Goal: Transaction & Acquisition: Purchase product/service

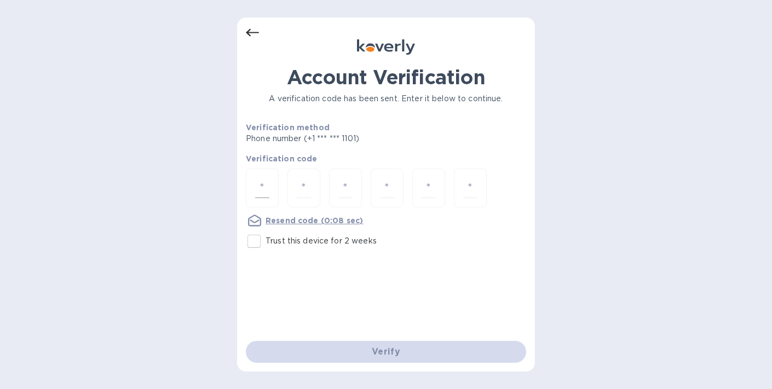
click at [269, 184] on div at bounding box center [262, 188] width 33 height 39
type input "3"
type input "7"
type input "4"
type input "3"
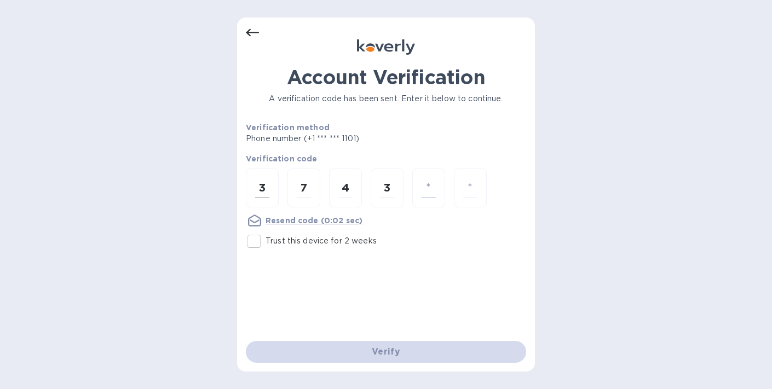
type input "2"
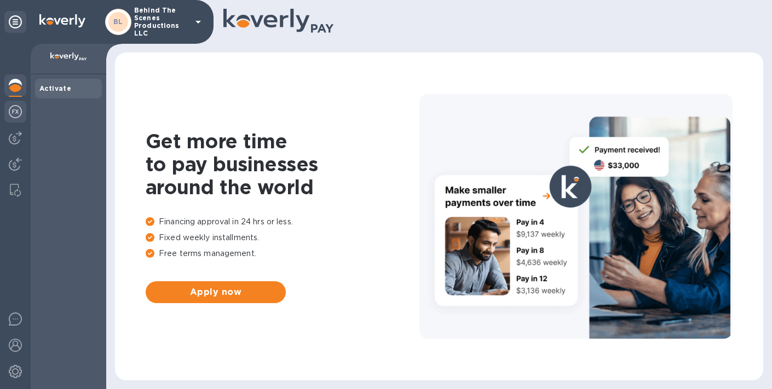
click at [12, 111] on img at bounding box center [15, 111] width 13 height 13
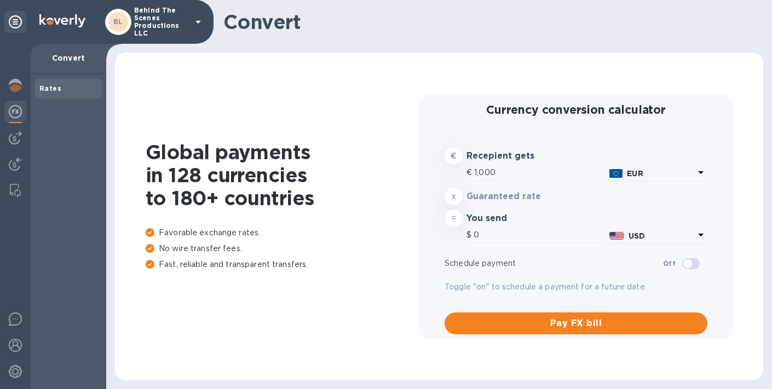
type input "1,169.43"
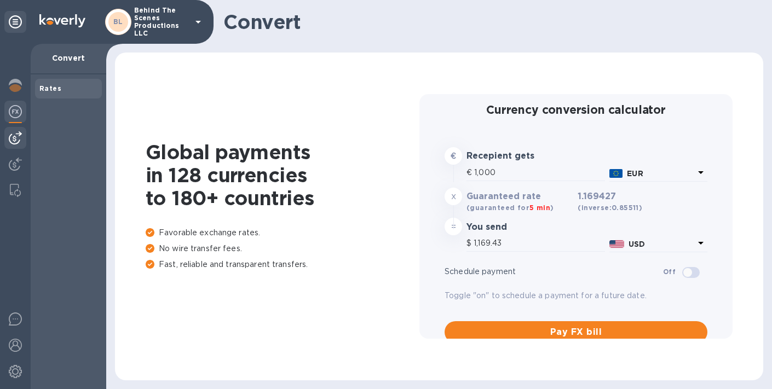
click at [13, 133] on img at bounding box center [15, 137] width 13 height 13
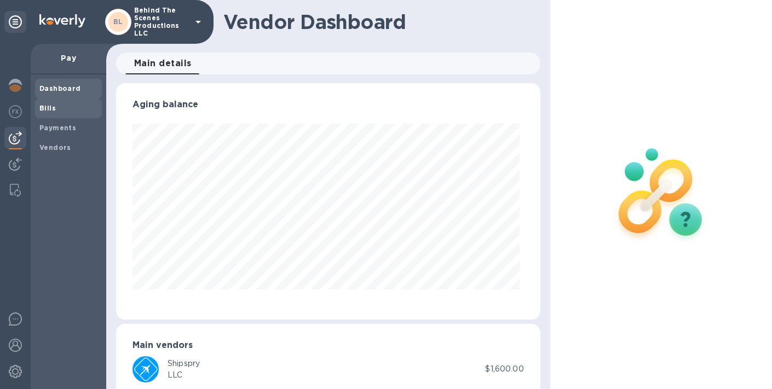
scroll to position [236, 420]
click at [62, 108] on span "Bills" at bounding box center [68, 108] width 58 height 11
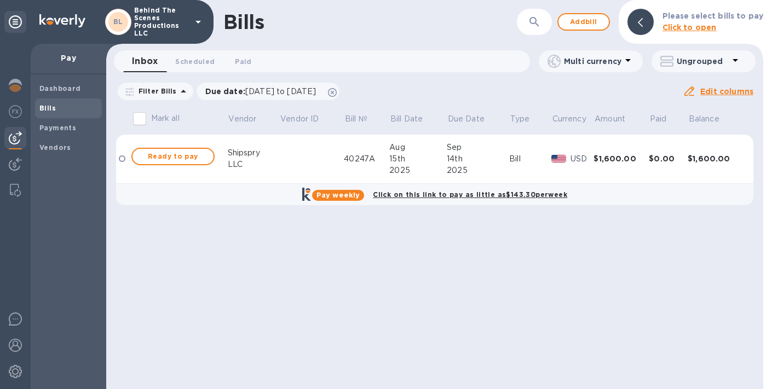
click at [340, 165] on td at bounding box center [312, 159] width 65 height 49
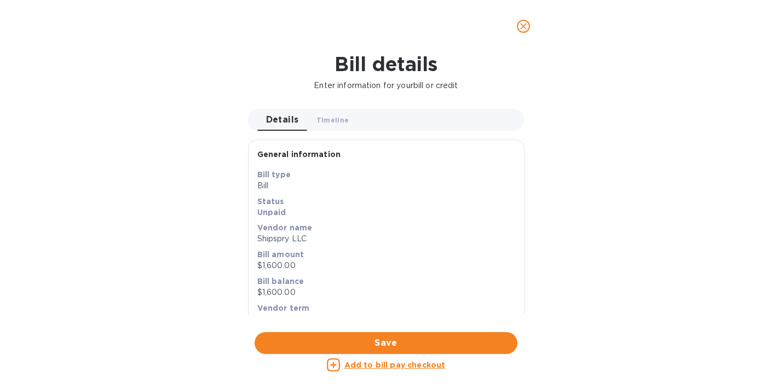
scroll to position [236, 420]
click at [519, 25] on icon "close" at bounding box center [523, 26] width 11 height 11
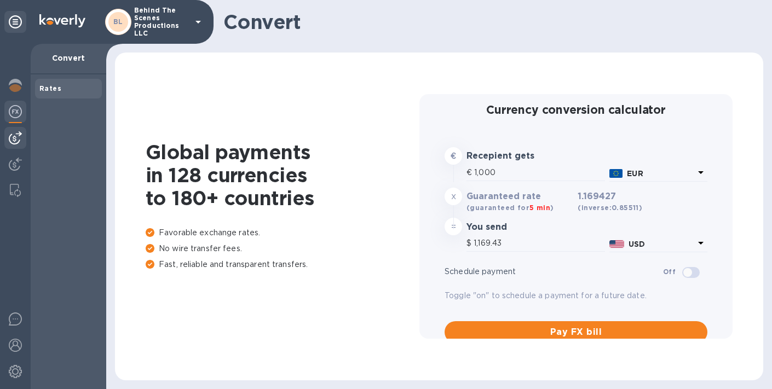
click at [10, 134] on img at bounding box center [15, 137] width 13 height 13
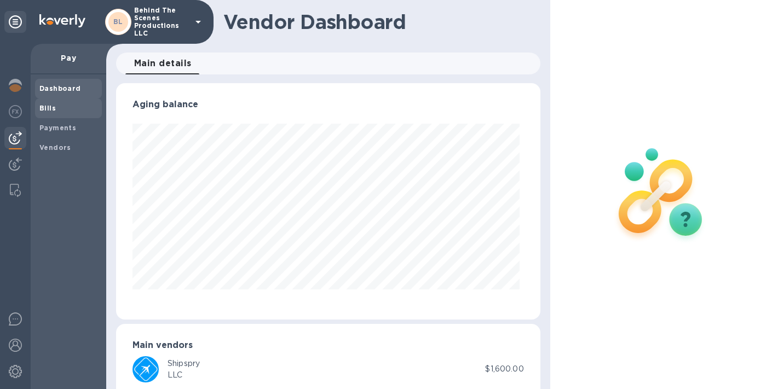
click at [49, 105] on b "Bills" at bounding box center [47, 108] width 16 height 8
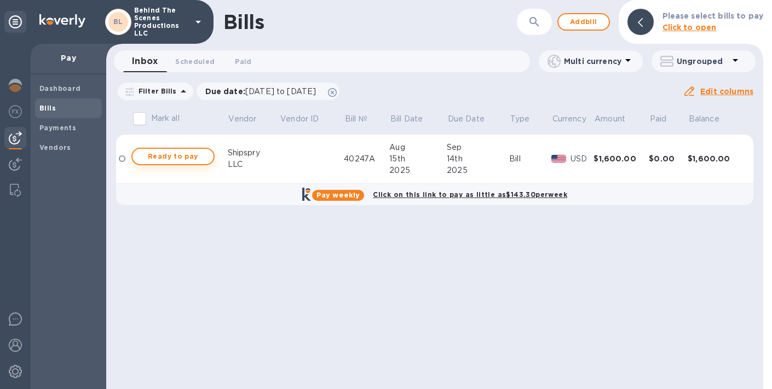
click at [182, 151] on span "Ready to pay" at bounding box center [172, 156] width 63 height 13
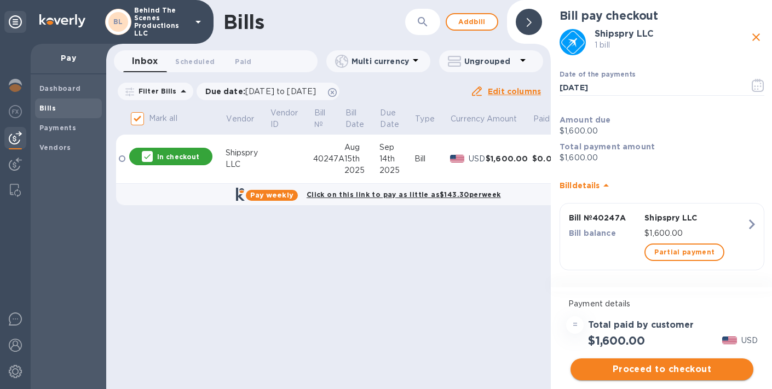
click at [650, 371] on span "Proceed to checkout" at bounding box center [661, 369] width 165 height 13
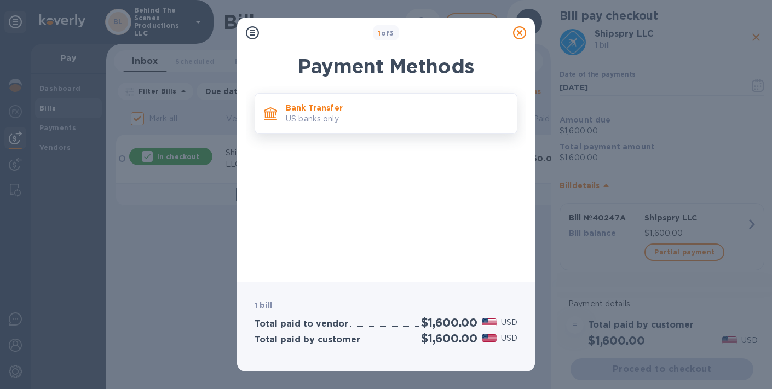
click at [324, 95] on div "Bank Transfer US banks only." at bounding box center [386, 113] width 263 height 41
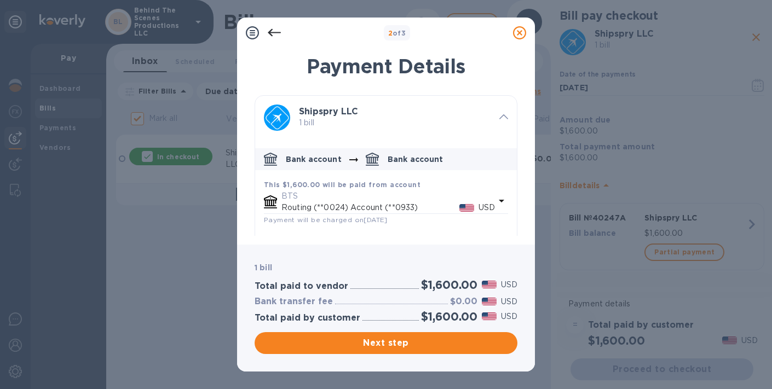
scroll to position [48, 0]
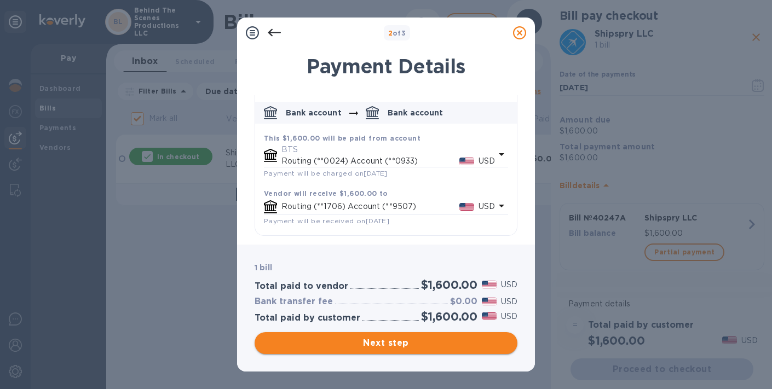
click at [337, 338] on span "Next step" at bounding box center [385, 343] width 245 height 13
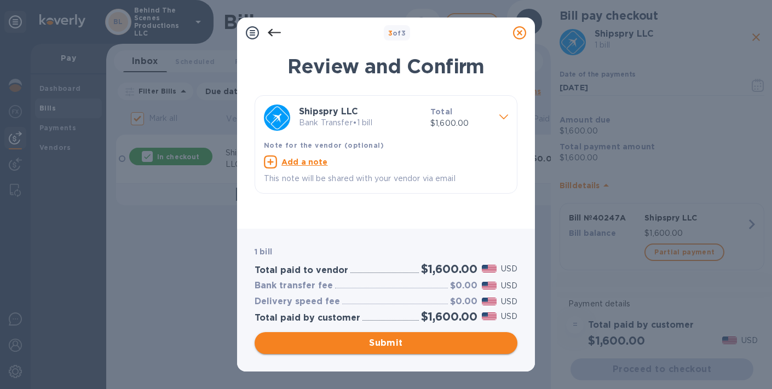
click at [363, 340] on span "Submit" at bounding box center [385, 343] width 245 height 13
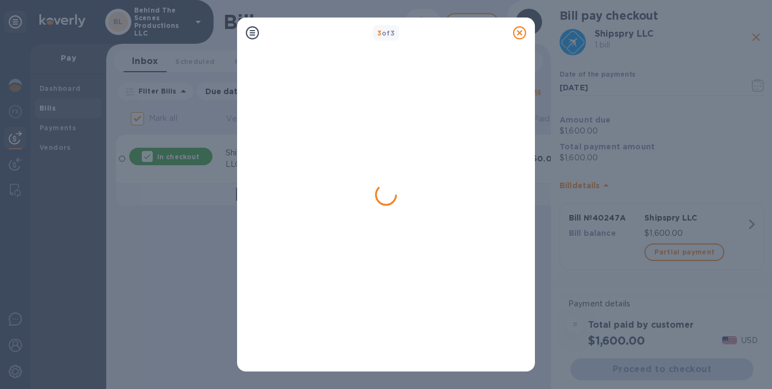
checkbox input "false"
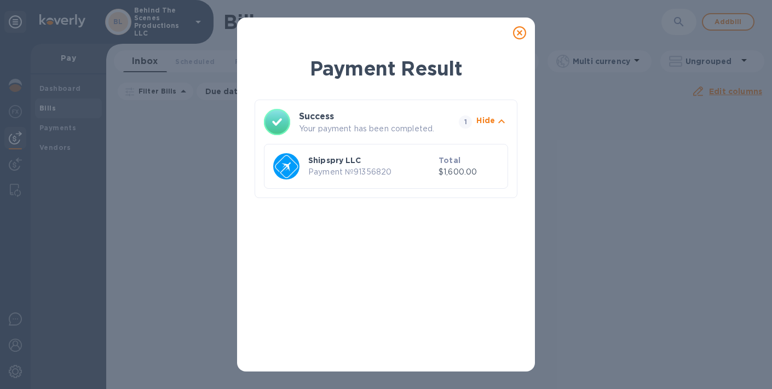
click at [523, 29] on icon at bounding box center [519, 32] width 13 height 13
